Goal: Information Seeking & Learning: Learn about a topic

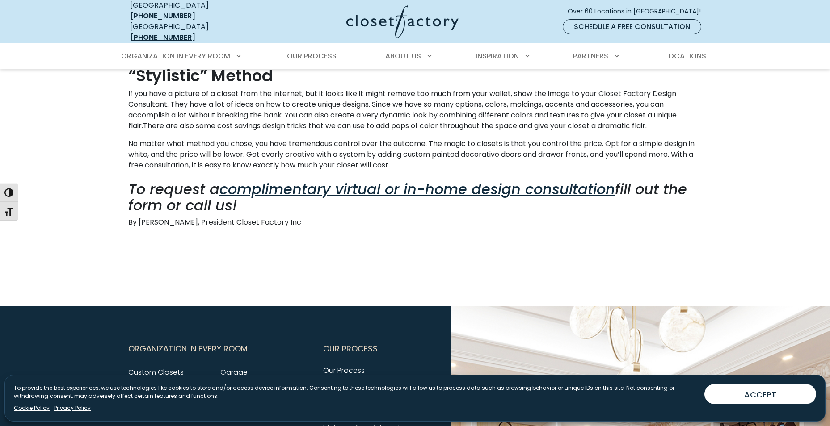
scroll to position [1251, 0]
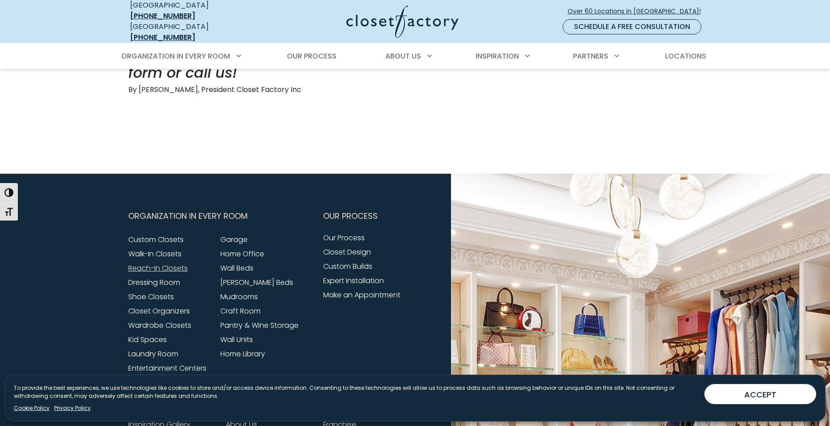
click at [168, 274] on link "Reach-In Closets" at bounding box center [157, 268] width 59 height 10
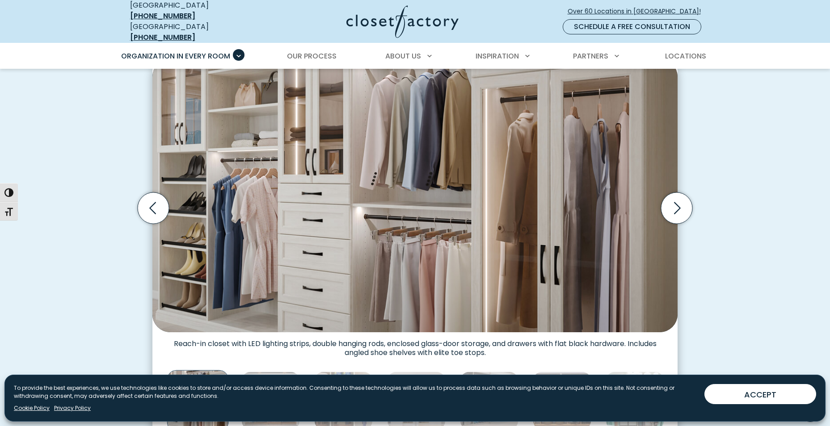
scroll to position [223, 0]
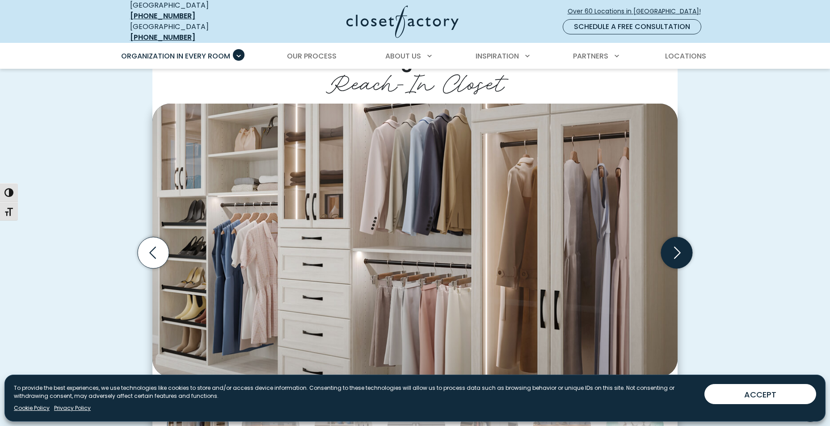
click at [677, 251] on icon "Next slide" at bounding box center [676, 252] width 31 height 31
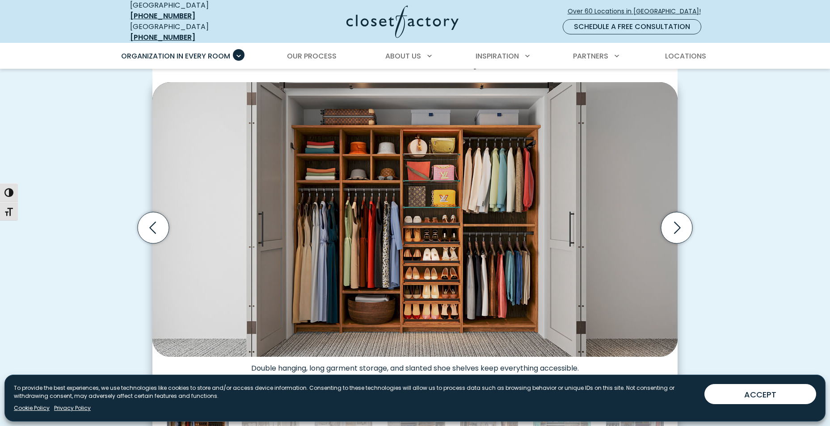
scroll to position [268, 0]
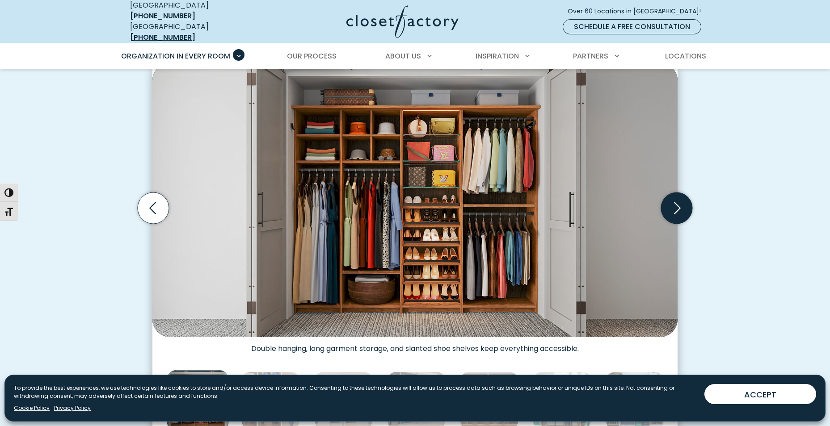
click at [666, 199] on icon "Next slide" at bounding box center [676, 208] width 31 height 31
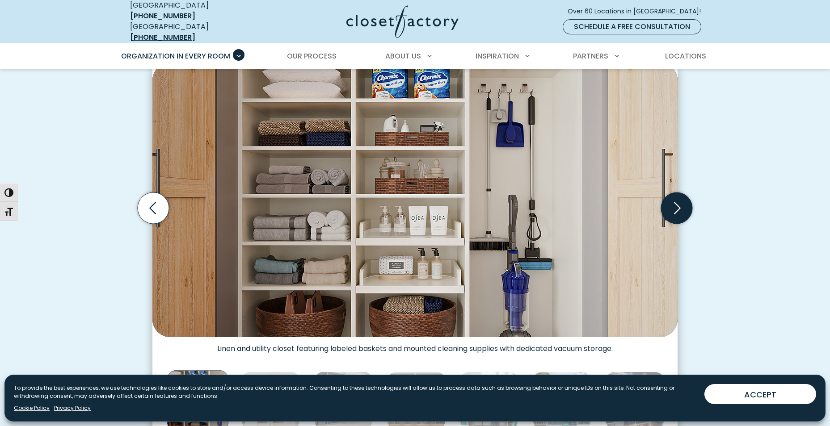
click at [665, 199] on icon "Next slide" at bounding box center [676, 208] width 31 height 31
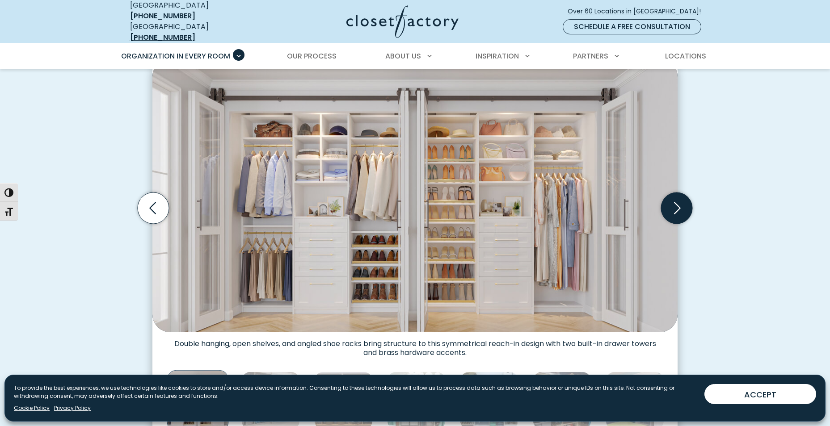
click at [689, 202] on icon "Next slide" at bounding box center [676, 208] width 31 height 31
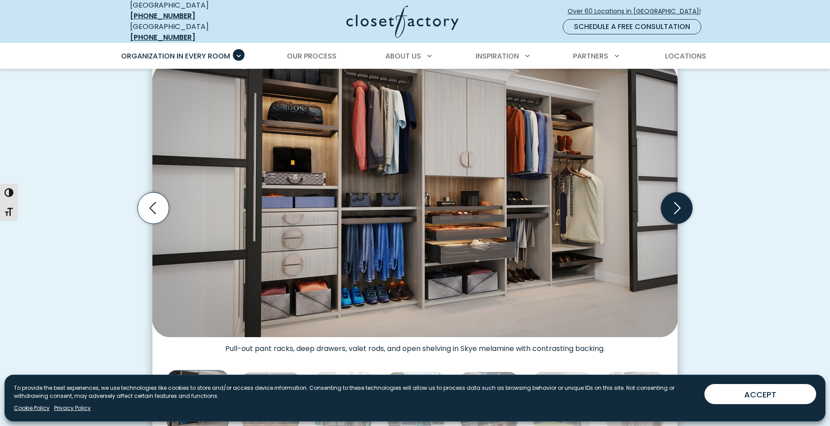
click at [680, 199] on icon "Next slide" at bounding box center [676, 208] width 31 height 31
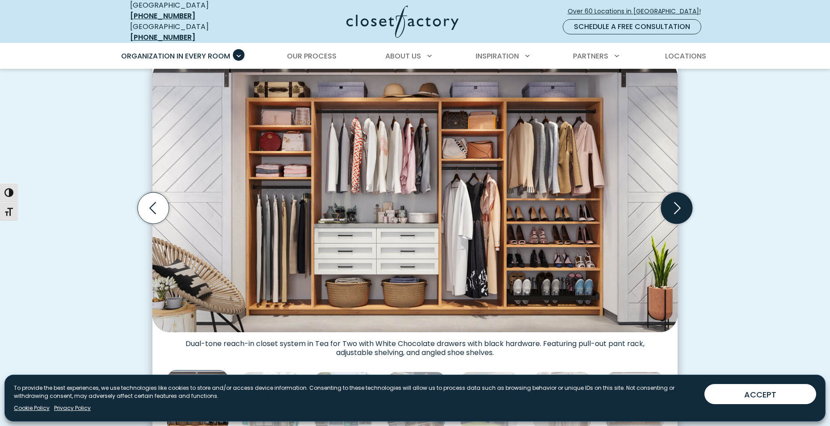
click at [674, 197] on icon "Next slide" at bounding box center [676, 208] width 31 height 31
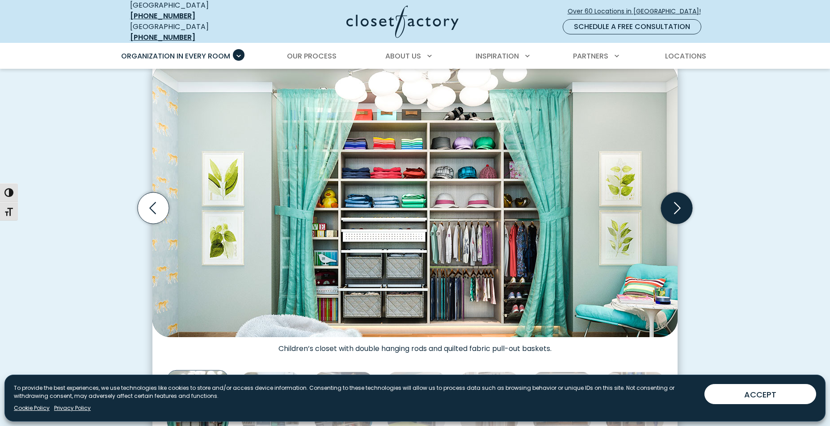
click at [670, 193] on icon "Next slide" at bounding box center [676, 208] width 31 height 31
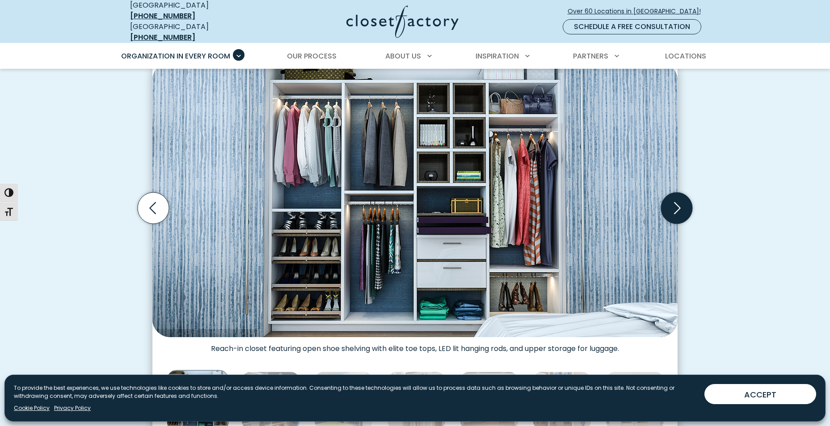
click at [670, 193] on icon "Next slide" at bounding box center [676, 208] width 31 height 31
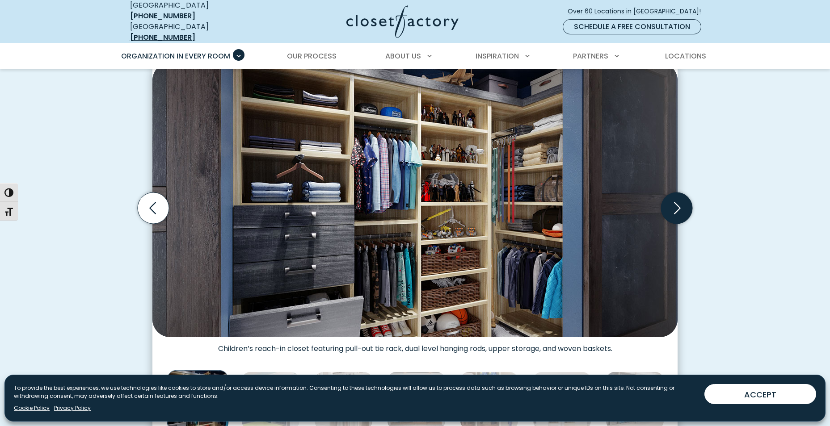
click at [663, 218] on icon "Next slide" at bounding box center [676, 208] width 38 height 38
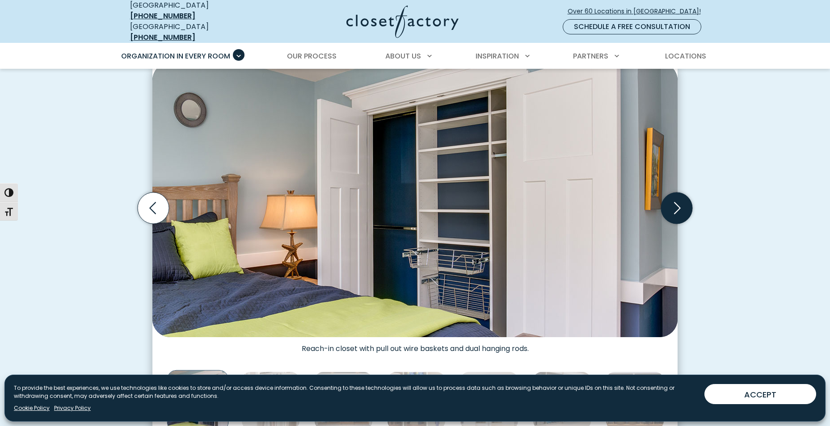
click at [663, 218] on icon "Next slide" at bounding box center [676, 208] width 38 height 38
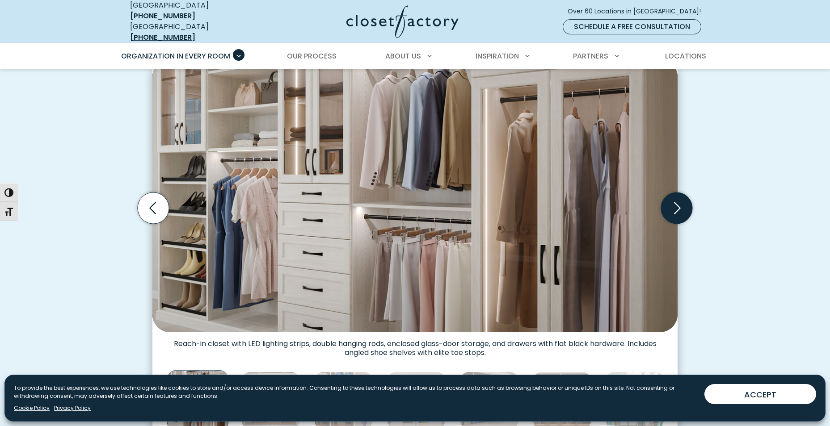
click at [663, 218] on icon "Next slide" at bounding box center [676, 208] width 38 height 38
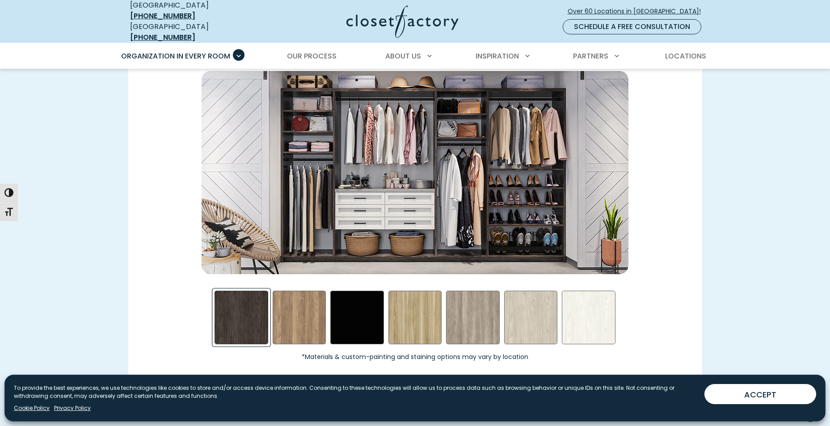
scroll to position [1430, 0]
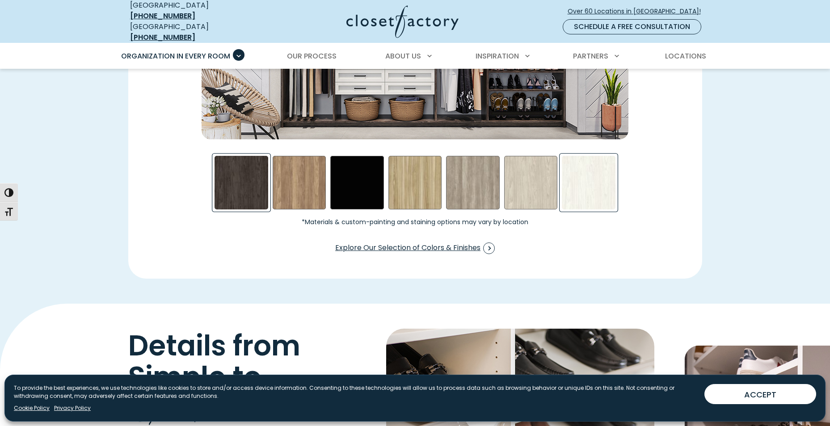
click at [590, 175] on div "Winter Fun Swatch" at bounding box center [589, 183] width 54 height 54
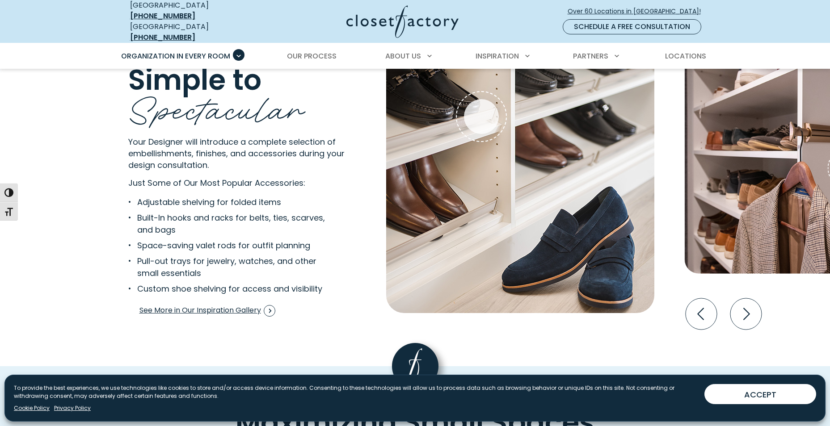
scroll to position [1743, 0]
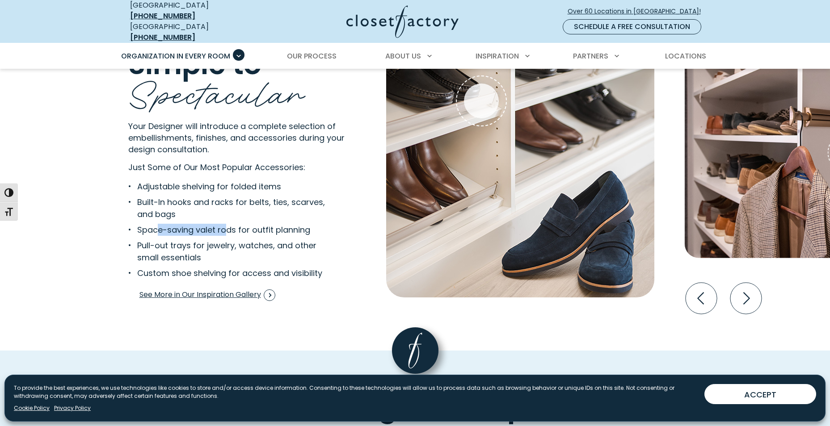
drag, startPoint x: 168, startPoint y: 222, endPoint x: 227, endPoint y: 224, distance: 58.6
click at [227, 224] on li "Space-saving valet rods for outfit planning" at bounding box center [230, 230] width 204 height 12
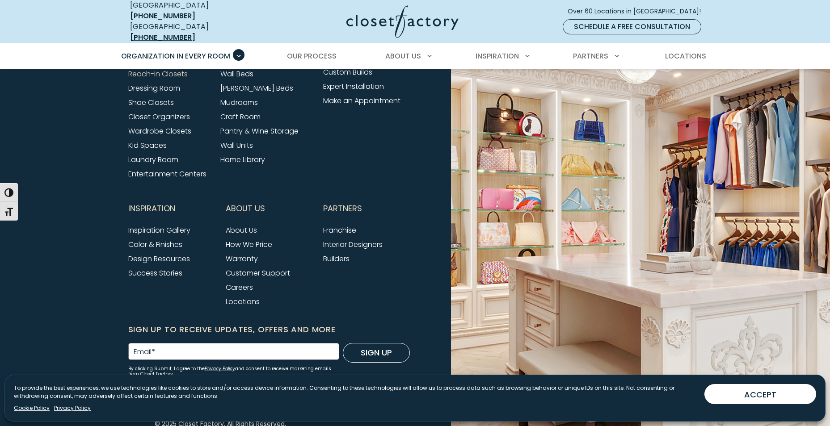
scroll to position [3050, 0]
